Goal: Information Seeking & Learning: Learn about a topic

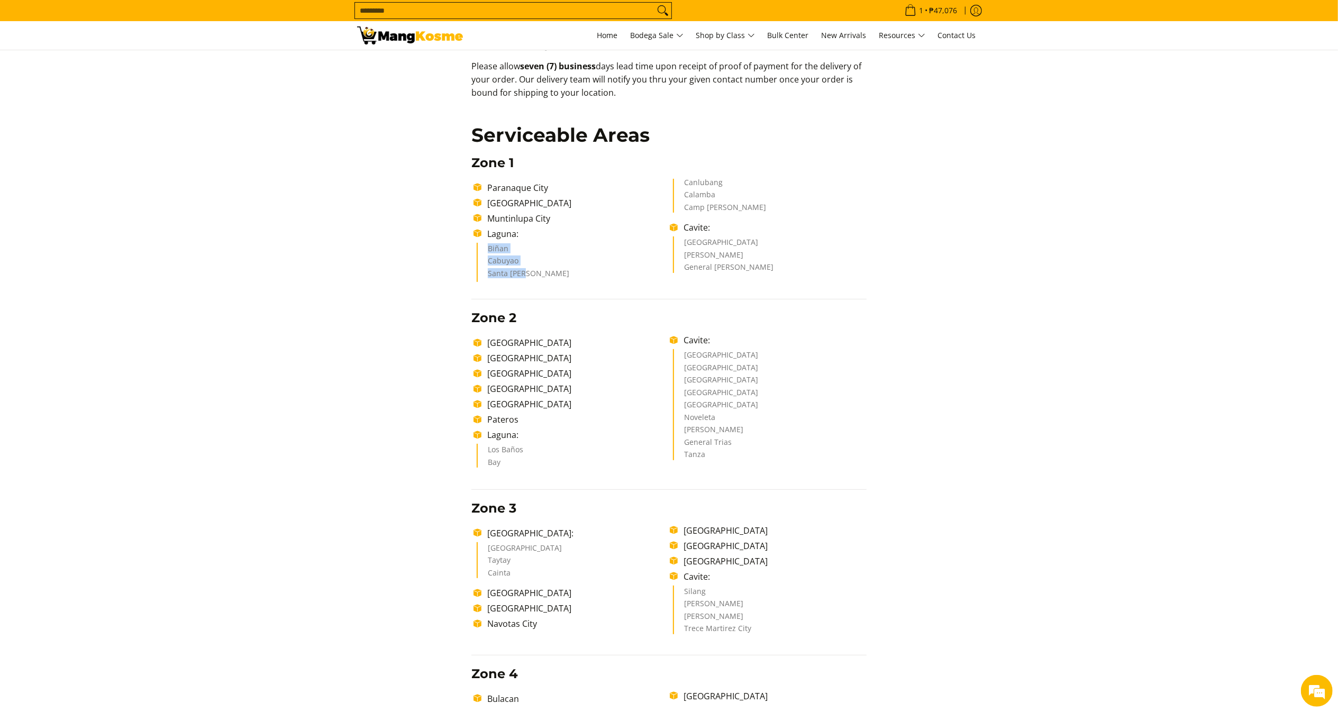
drag, startPoint x: 481, startPoint y: 245, endPoint x: 536, endPoint y: 280, distance: 64.7
click at [536, 280] on ul "Biñan Cabuyao Santa [PERSON_NAME] Canlubang Calamba Camp [PERSON_NAME]" at bounding box center [672, 231] width 390 height 104
copy ul "Biñan Cabuyao [GEOGRAPHIC_DATA][PERSON_NAME]"
drag, startPoint x: 686, startPoint y: 179, endPoint x: 767, endPoint y: 204, distance: 84.2
click at [767, 204] on ul "Biñan Cabuyao Santa [PERSON_NAME] Canlubang Calamba Camp [PERSON_NAME]" at bounding box center [672, 231] width 390 height 104
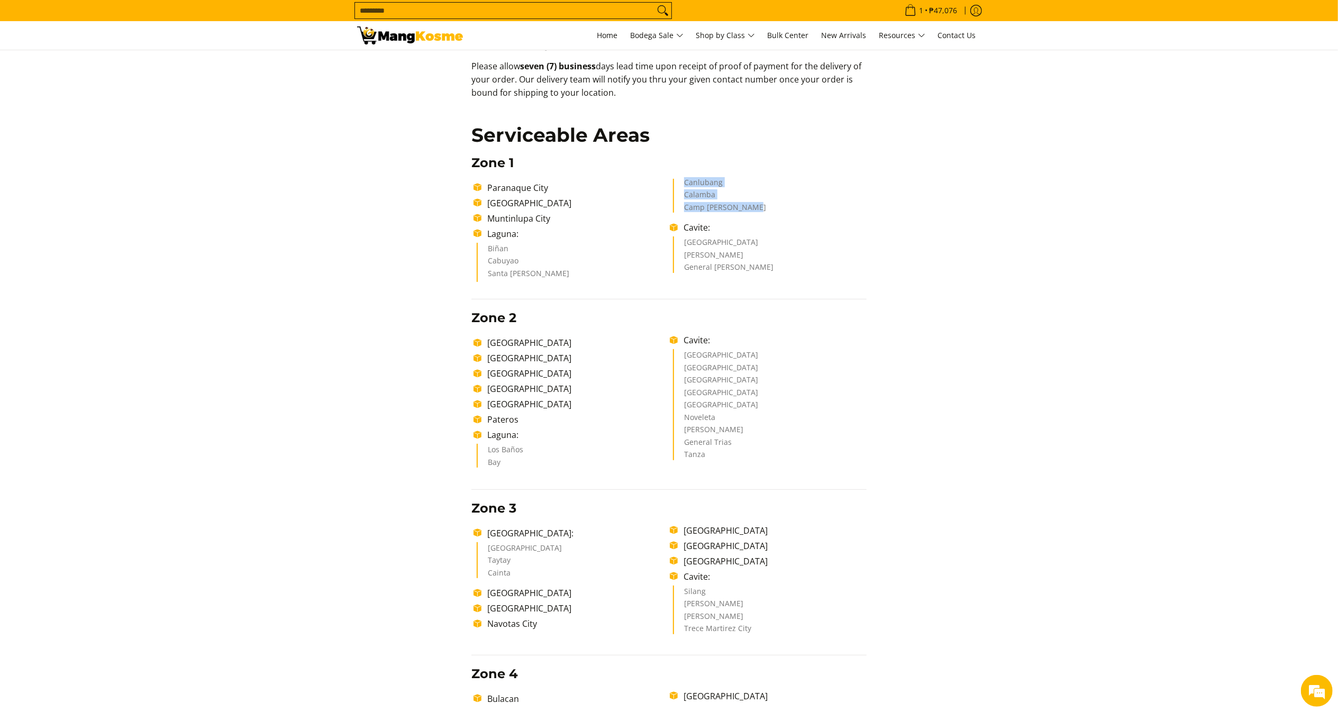
copy ul "Canlubang Calamba Camp [PERSON_NAME]"
copy ul "[GEOGRAPHIC_DATA]"
drag, startPoint x: 510, startPoint y: 470, endPoint x: 470, endPoint y: 451, distance: 45.0
click at [470, 451] on div "Delivery Time Frame Please allow seven (7) business days lead time upon receipt…" at bounding box center [669, 613] width 406 height 1170
click at [487, 553] on ul "Antipolo City [PERSON_NAME]" at bounding box center [573, 560] width 193 height 37
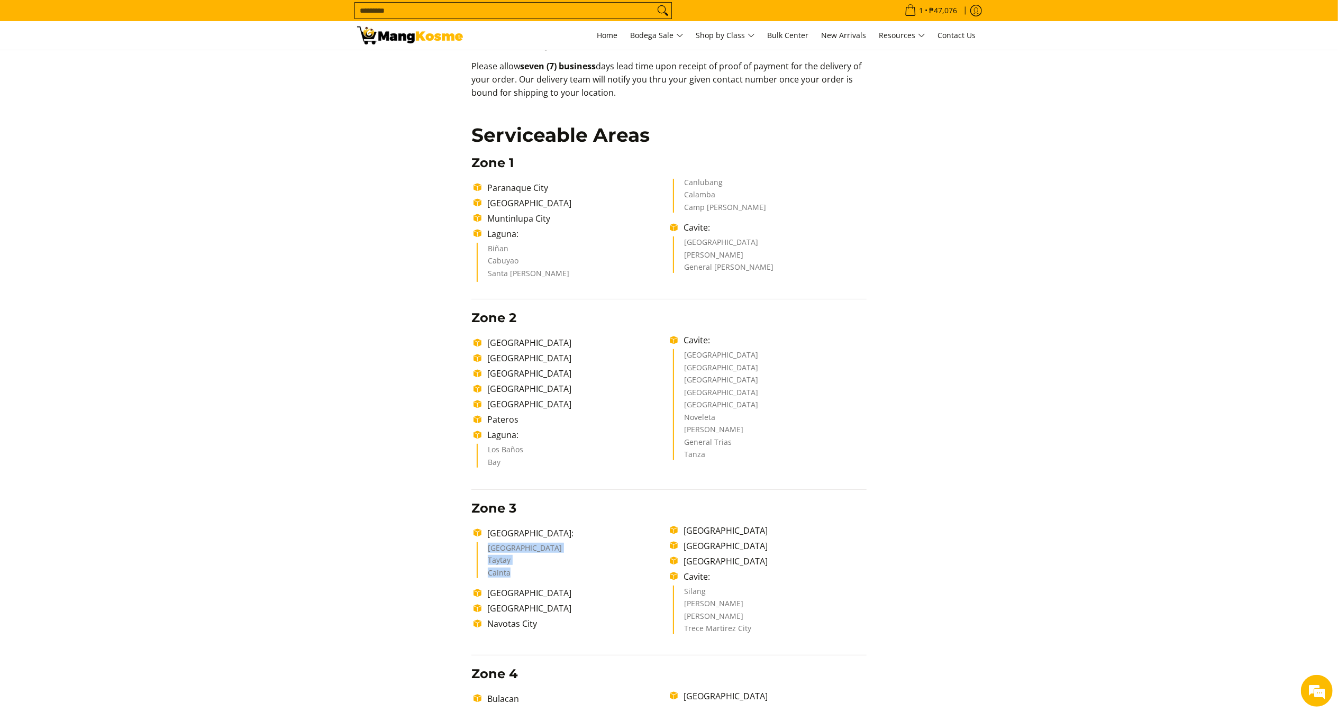
drag, startPoint x: 488, startPoint y: 548, endPoint x: 536, endPoint y: 583, distance: 59.8
click at [536, 583] on ul "[GEOGRAPHIC_DATA]: [GEOGRAPHIC_DATA] Taytay Cainta [GEOGRAPHIC_DATA] [GEOGRAPHI…" at bounding box center [668, 581] width 395 height 114
copy ul "Antipolo City [PERSON_NAME]"
click at [906, 313] on div "Delivery Time Frame Please allow seven (7) business days lead time upon receipt…" at bounding box center [669, 607] width 624 height 1181
drag, startPoint x: 684, startPoint y: 247, endPoint x: 782, endPoint y: 272, distance: 101.1
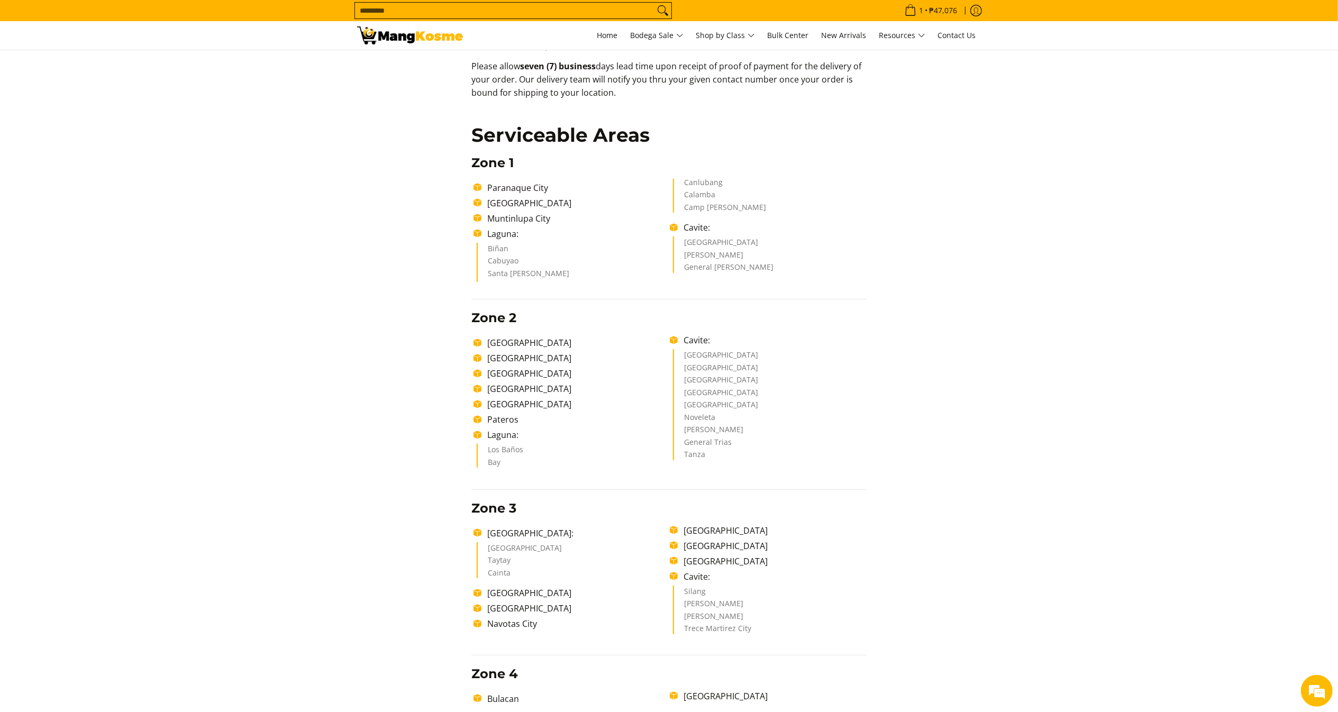
click at [782, 272] on ul "Dasmariñas City [PERSON_NAME] General [PERSON_NAME]" at bounding box center [769, 254] width 193 height 37
copy ul "Dasmariñas City [PERSON_NAME] General [PERSON_NAME]"
drag, startPoint x: 682, startPoint y: 351, endPoint x: 730, endPoint y: 467, distance: 125.5
click at [730, 467] on ul "[GEOGRAPHIC_DATA] [GEOGRAPHIC_DATA] [GEOGRAPHIC_DATA] [GEOGRAPHIC_DATA] [GEOGRA…" at bounding box center [668, 403] width 395 height 139
copy ul "[GEOGRAPHIC_DATA] [GEOGRAPHIC_DATA] [GEOGRAPHIC_DATA] [GEOGRAPHIC_DATA] [GEOGRA…"
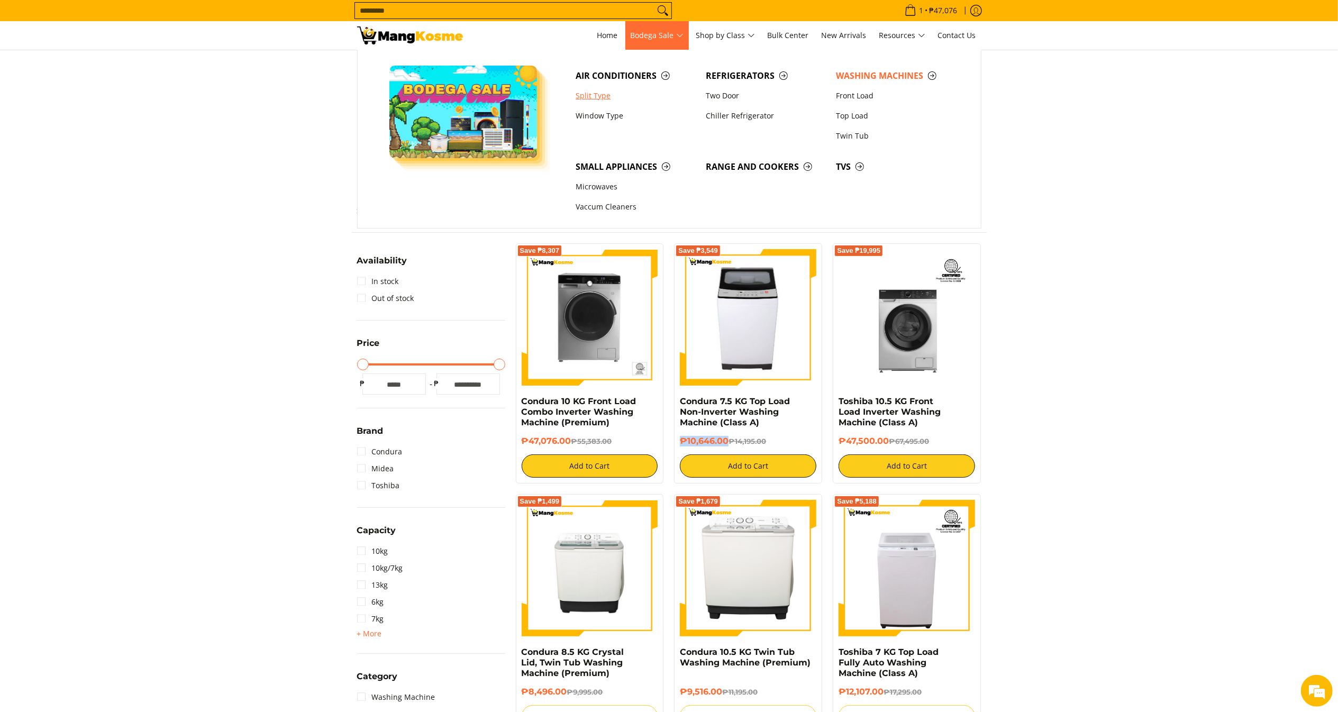
click at [608, 95] on link "Split Type" at bounding box center [635, 96] width 130 height 20
